Goal: Register for event/course

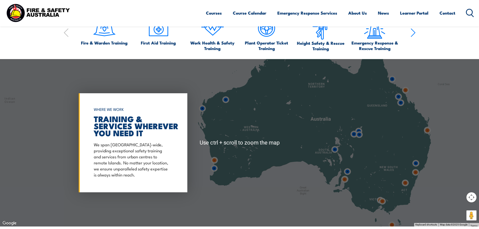
scroll to position [378, 0]
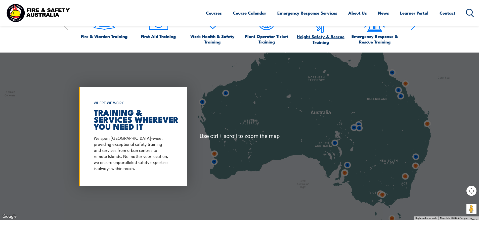
click at [319, 35] on span "Height Safety & Rescue Training" at bounding box center [320, 39] width 49 height 11
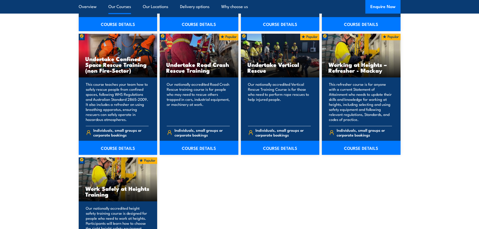
scroll to position [378, 0]
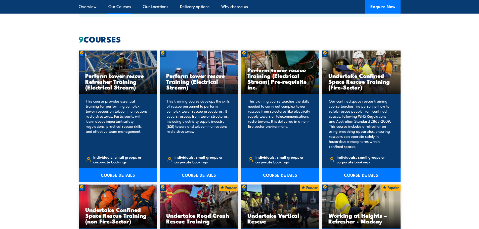
click at [123, 174] on link "COURSE DETAILS" at bounding box center [118, 175] width 79 height 14
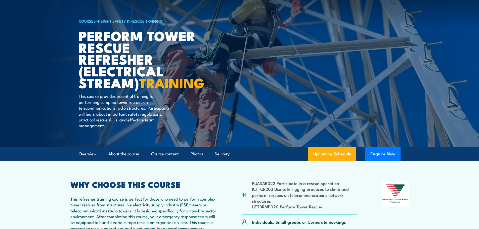
scroll to position [101, 0]
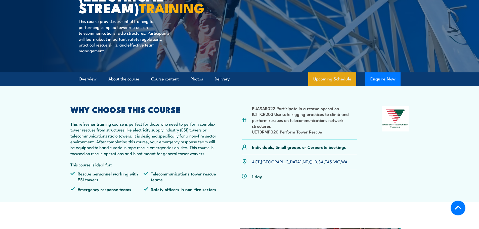
click at [332, 86] on link "Upcoming Schedule" at bounding box center [333, 79] width 48 height 14
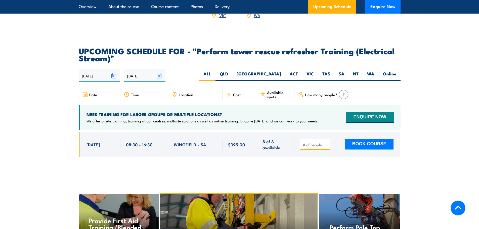
scroll to position [769, 0]
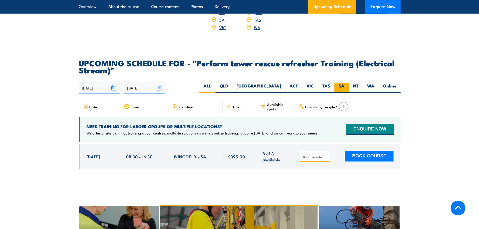
click at [340, 93] on label "SA" at bounding box center [342, 88] width 14 height 10
click at [345, 86] on input "SA" at bounding box center [346, 84] width 3 height 3
radio input "true"
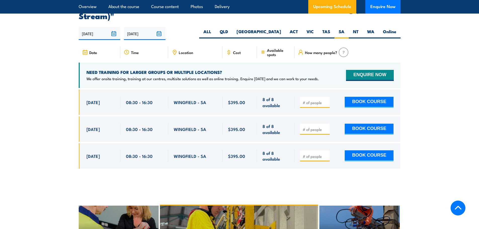
scroll to position [795, 0]
